Goal: Information Seeking & Learning: Stay updated

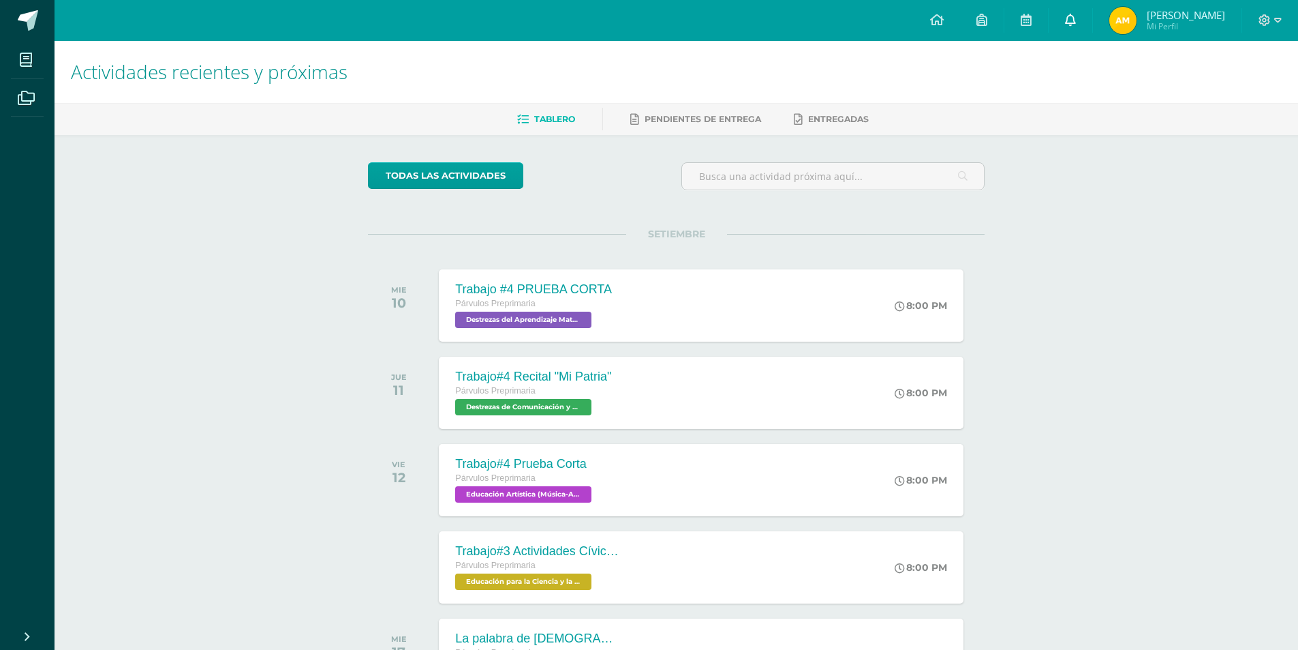
click at [1076, 14] on icon at bounding box center [1070, 20] width 11 height 12
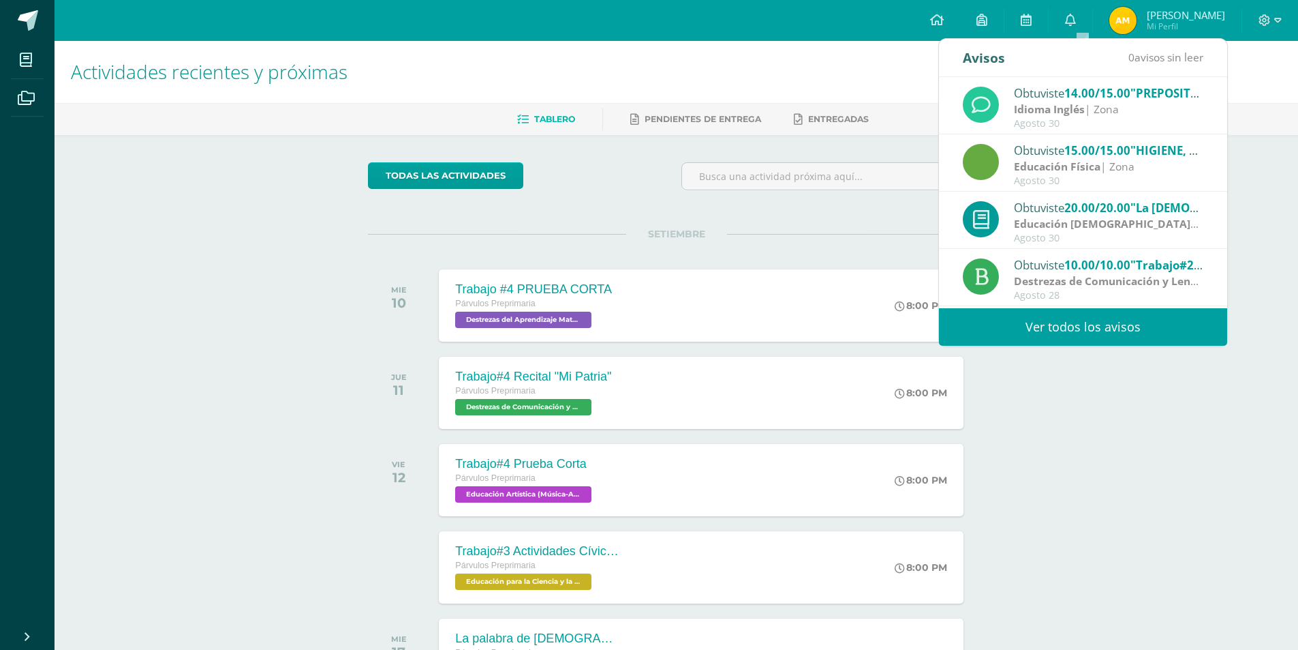
click at [1093, 109] on div "Idioma Inglés | Zona" at bounding box center [1108, 110] width 189 height 16
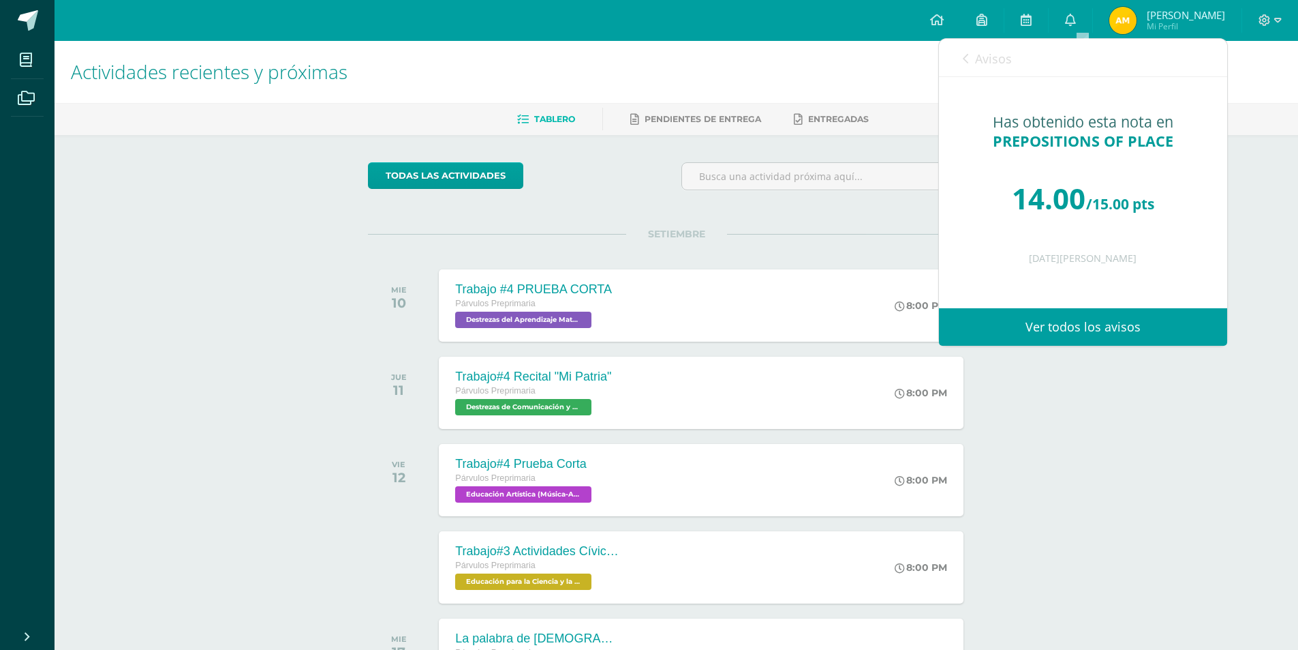
click at [1103, 326] on link "Ver todos los avisos" at bounding box center [1083, 326] width 288 height 37
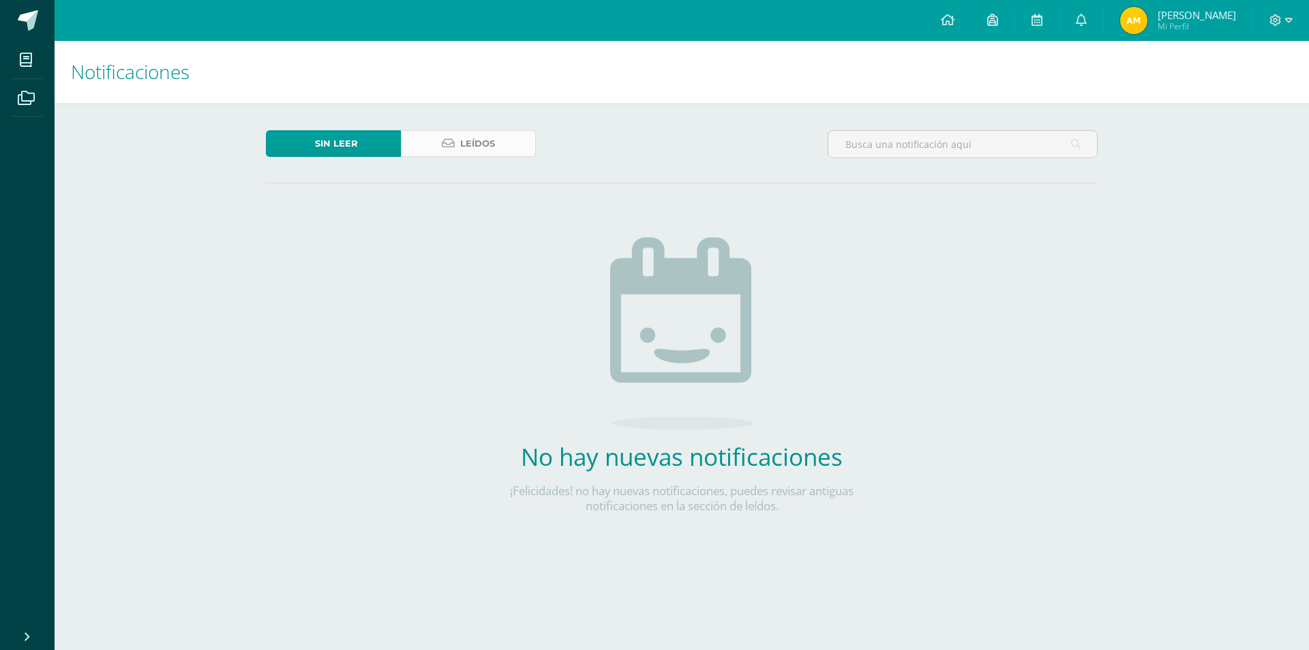
click at [463, 149] on span "Leídos" at bounding box center [477, 143] width 35 height 25
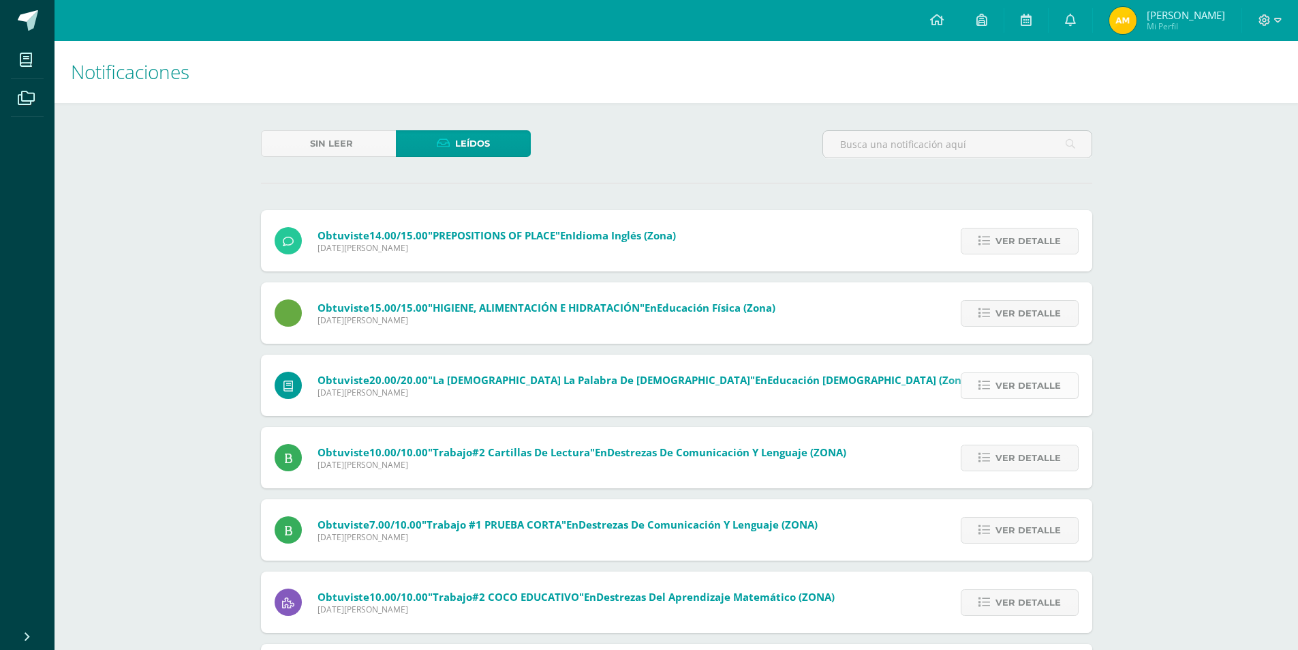
click at [1022, 391] on span "Ver detalle" at bounding box center [1028, 385] width 65 height 25
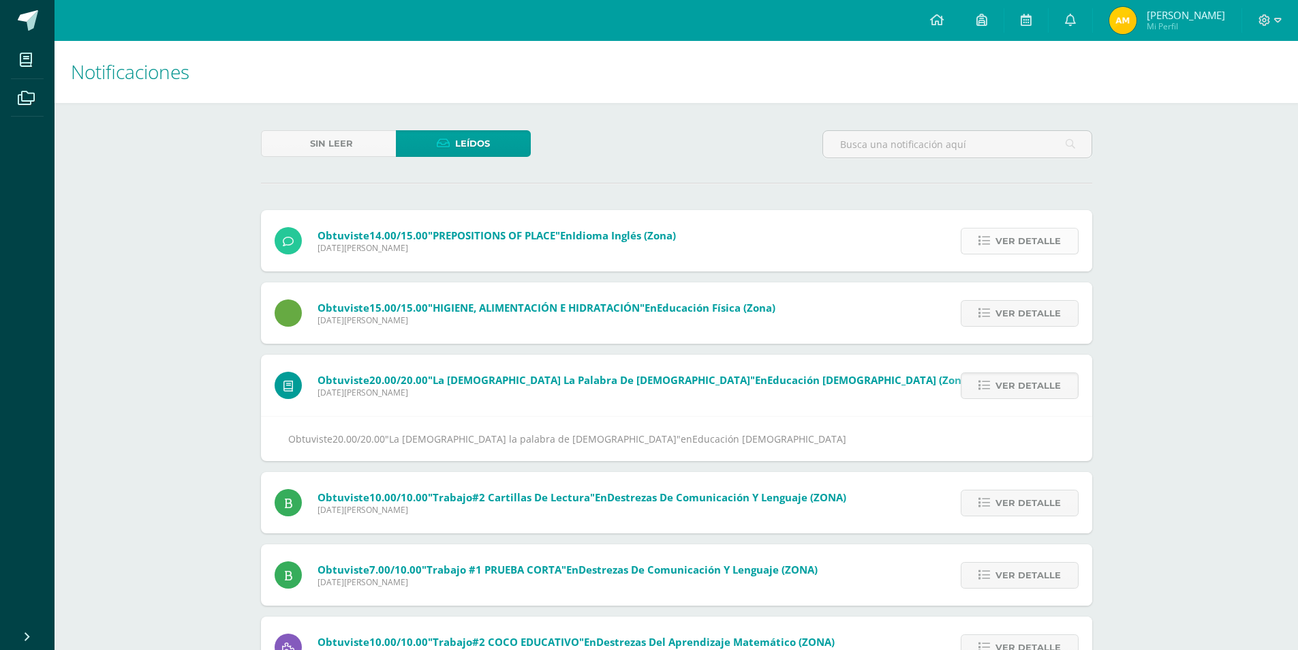
click at [1018, 239] on span "Ver detalle" at bounding box center [1028, 240] width 65 height 25
